Goal: Task Accomplishment & Management: Manage account settings

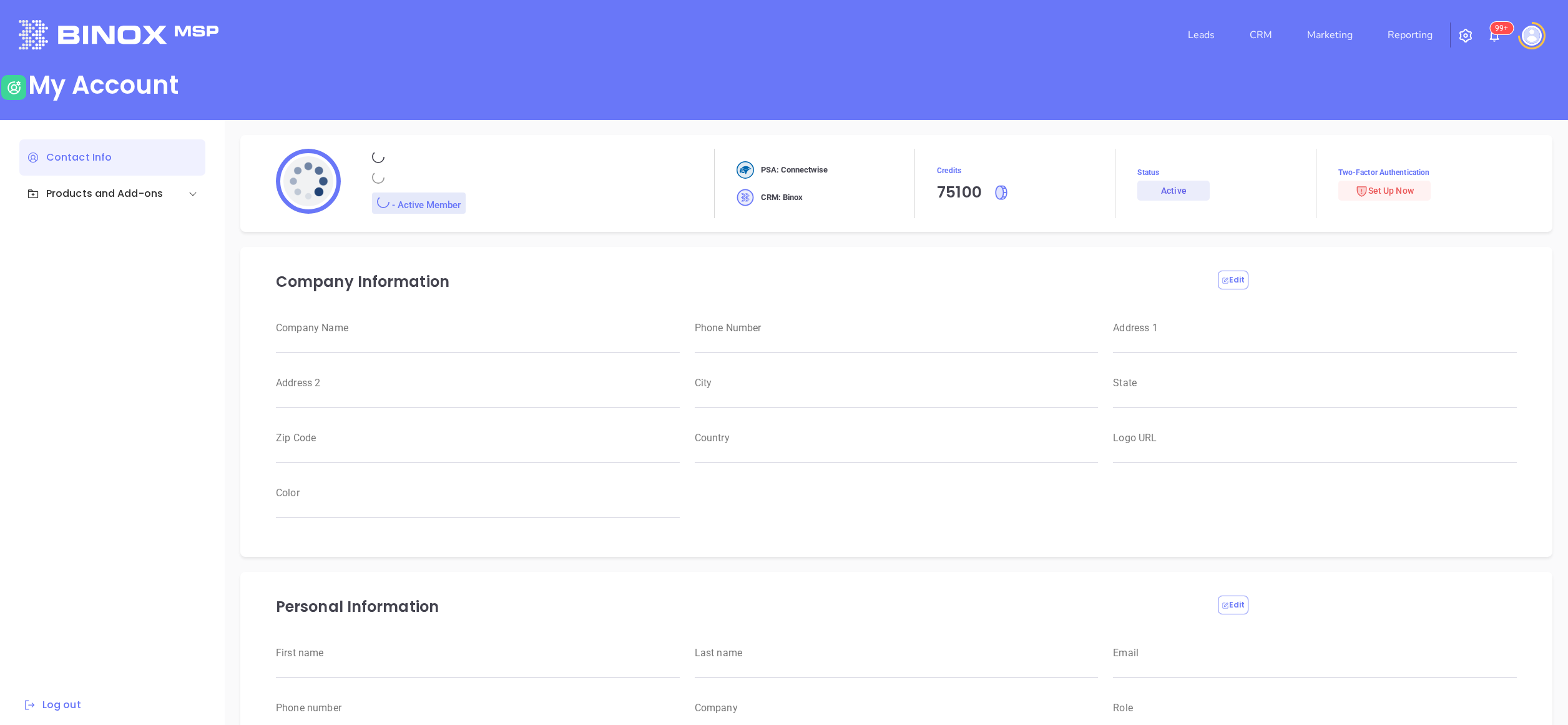
type input "[PERSON_NAME]"
type input "[PERSON_NAME][EMAIL_ADDRESS][DOMAIN_NAME]"
type input "6465510554"
type input "Motiva Networks"
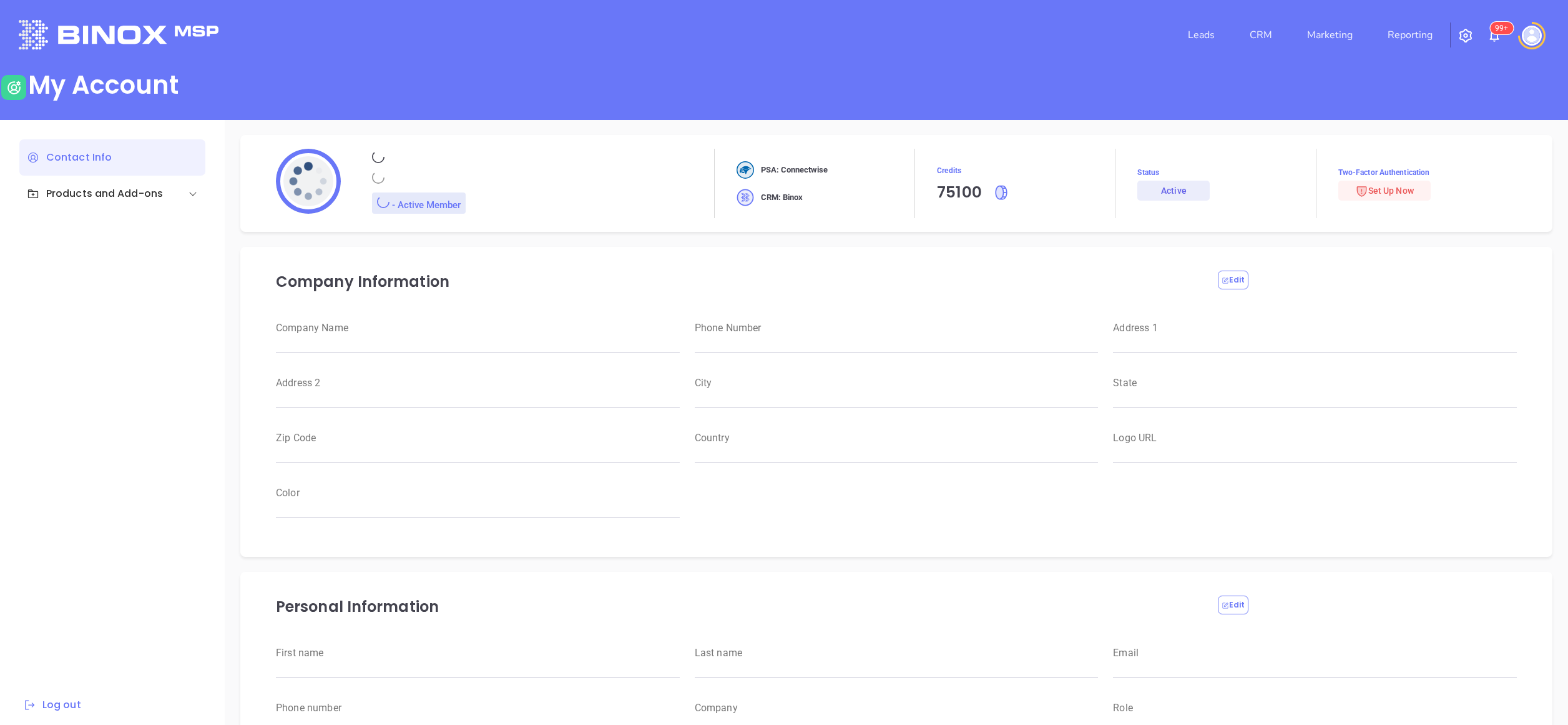
type input "Marketing"
type input "Motiva Networks"
type input "[PHONE_NUMBER]"
type input "[STREET_ADDRESS]"
type input "[GEOGRAPHIC_DATA]"
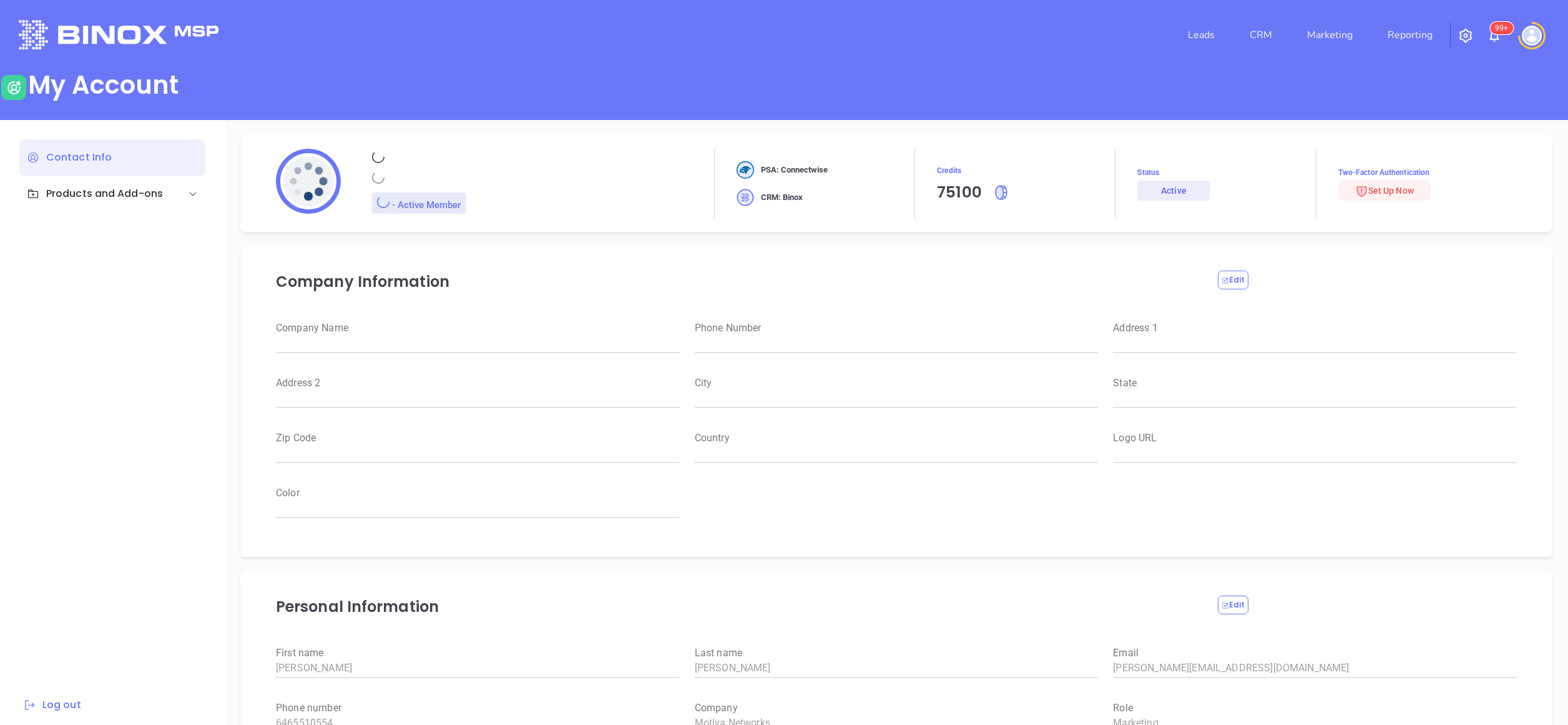
type input "[US_STATE]"
type input "11530"
type input "[GEOGRAPHIC_DATA]"
type input "[URL][DOMAIN_NAME]"
type input "#007aff"
